Goal: Obtain resource: Obtain resource

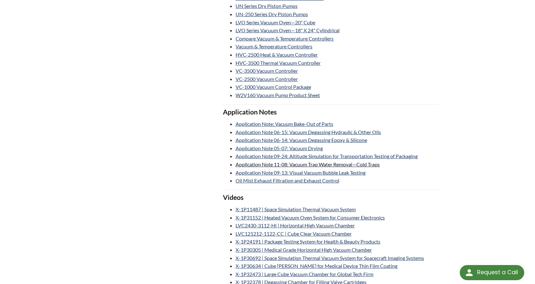
scroll to position [942, 0]
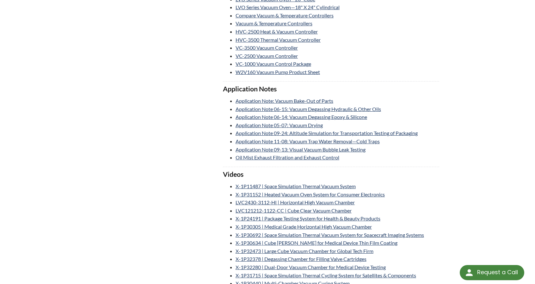
click at [193, 100] on div "Filter Controls Product Categories Vacuum Solutions (LVS) Leak Test Solutions (…" at bounding box center [267, 164] width 351 height 2131
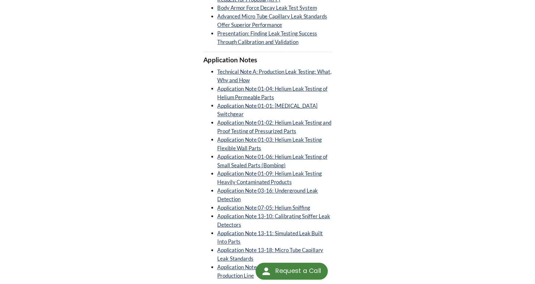
scroll to position [2049, 0]
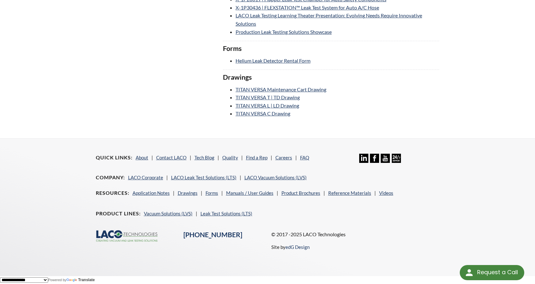
drag, startPoint x: 82, startPoint y: 117, endPoint x: 90, endPoint y: 115, distance: 8.9
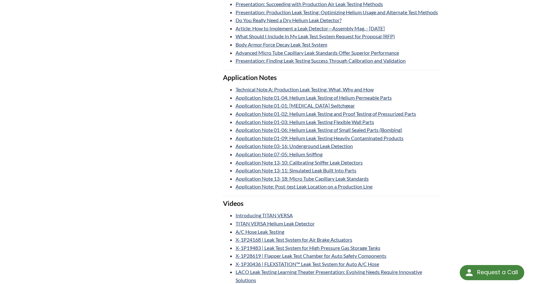
scroll to position [1786, 0]
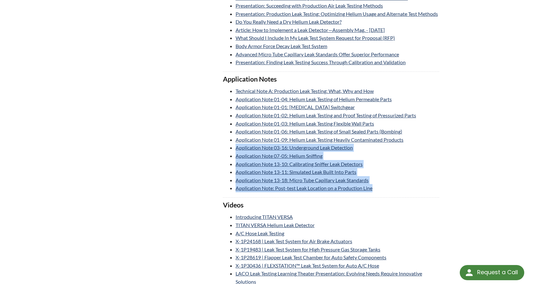
drag, startPoint x: 223, startPoint y: 152, endPoint x: 383, endPoint y: 197, distance: 165.6
click at [383, 192] on ul "Technical Note A: Production Leak Testing: What, Why and How Application Note 0…" at bounding box center [331, 139] width 217 height 105
copy ul "Application Note 03-16: Underground Leak Detection Application Note 07-05: Heli…"
click at [422, 168] on li "Application Note 13-10: Calibrating Sniffer Leak Detectors" at bounding box center [338, 164] width 204 height 8
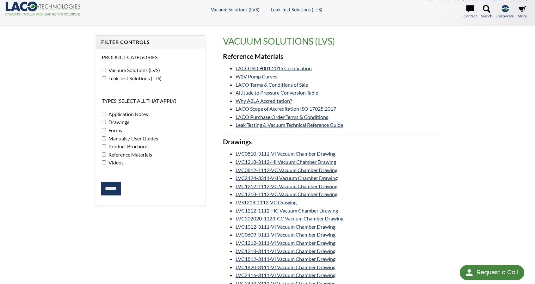
scroll to position [0, 0]
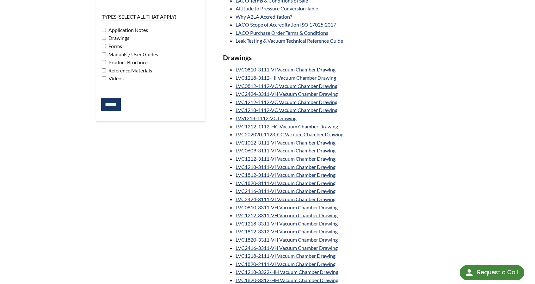
drag, startPoint x: 534, startPoint y: 16, endPoint x: 538, endPoint y: 293, distance: 277.2
click at [535, 194] on html "Request a Call Request a Call <- Close Vacuum Solutions (LVS) -> <- Close Vacuu…" at bounding box center [267, 52] width 535 height 284
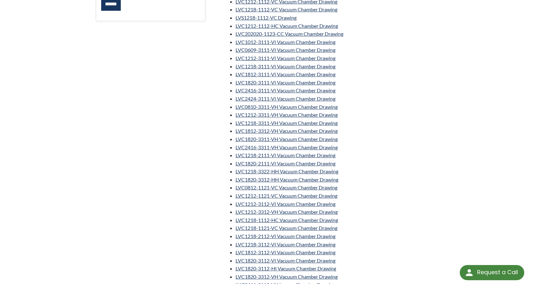
drag, startPoint x: 513, startPoint y: 162, endPoint x: 515, endPoint y: 159, distance: 3.3
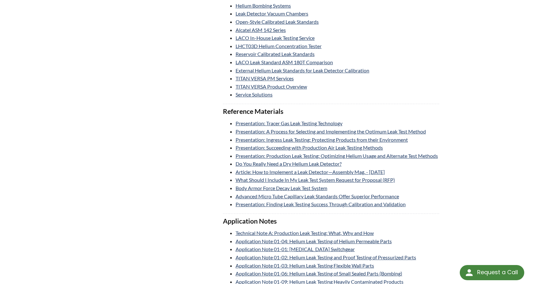
scroll to position [2049, 0]
